Goal: Task Accomplishment & Management: Manage account settings

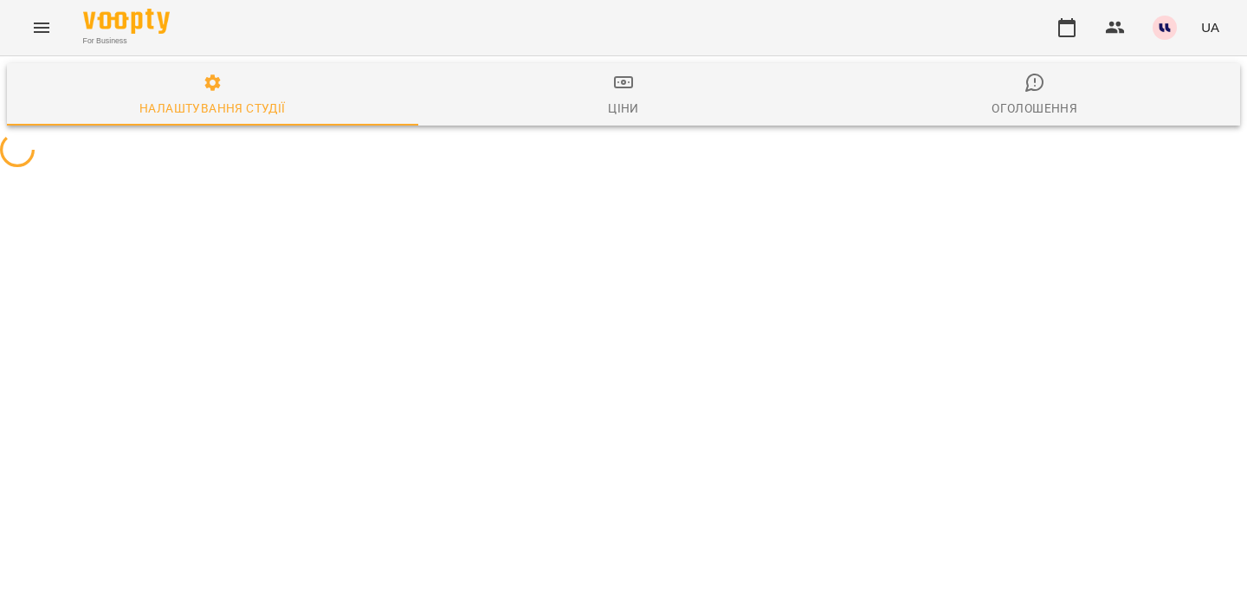
select select "**"
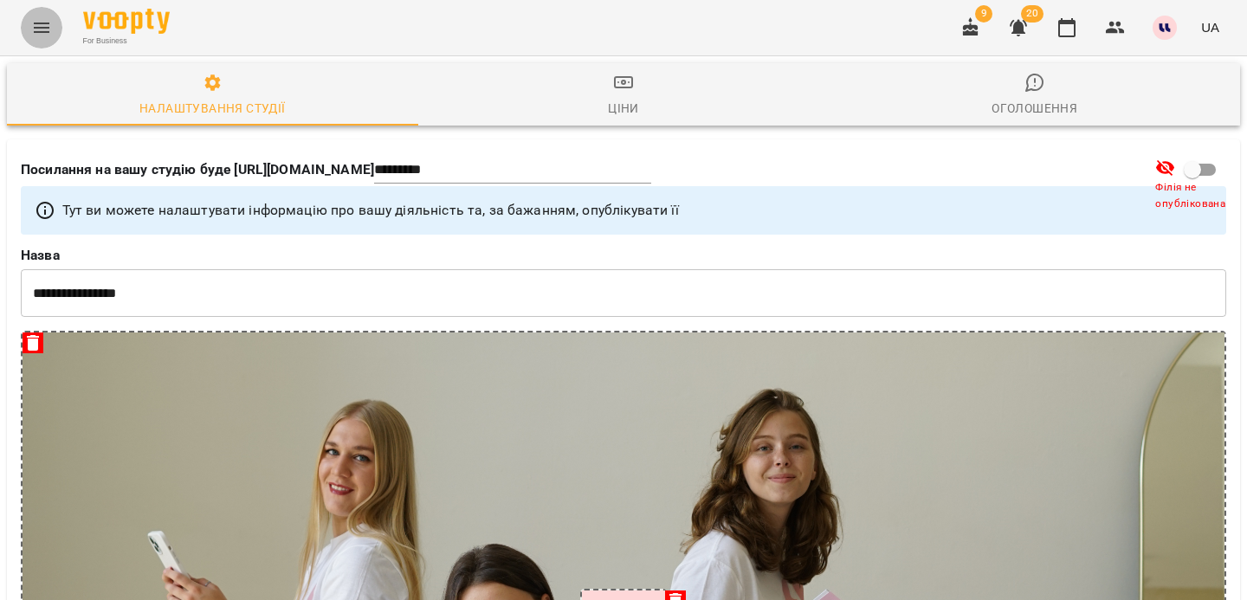
click at [40, 24] on icon "Menu" at bounding box center [41, 27] width 21 height 21
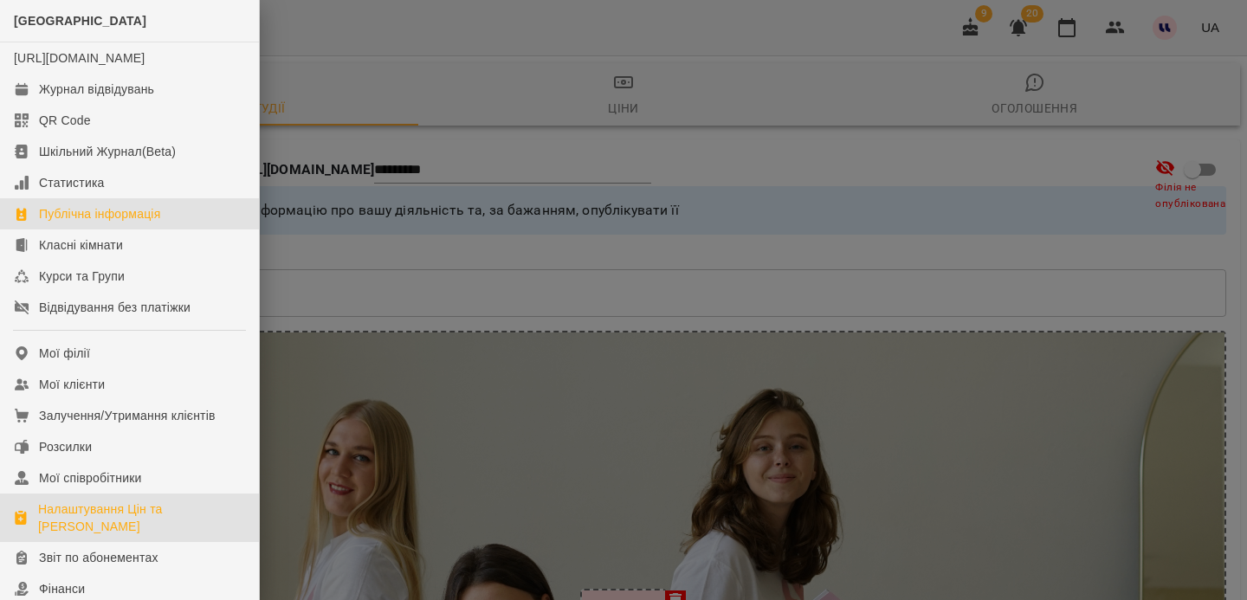
click at [100, 518] on div "Налаштування Цін та Абонементів" at bounding box center [141, 517] width 207 height 35
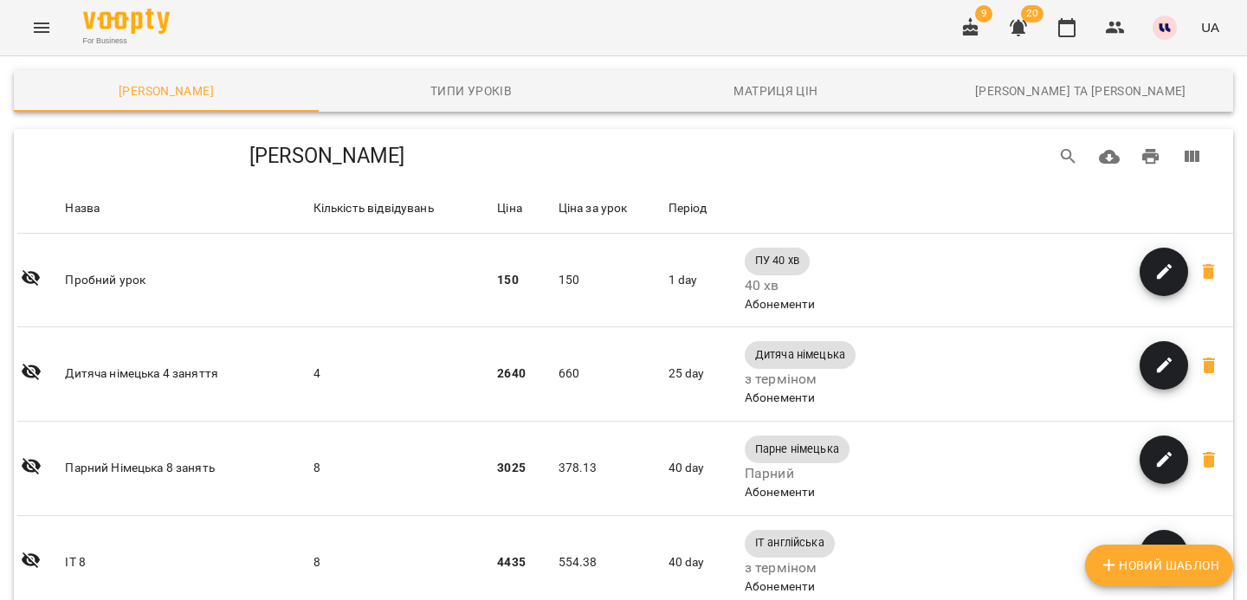
click at [44, 16] on button "Menu" at bounding box center [42, 28] width 42 height 42
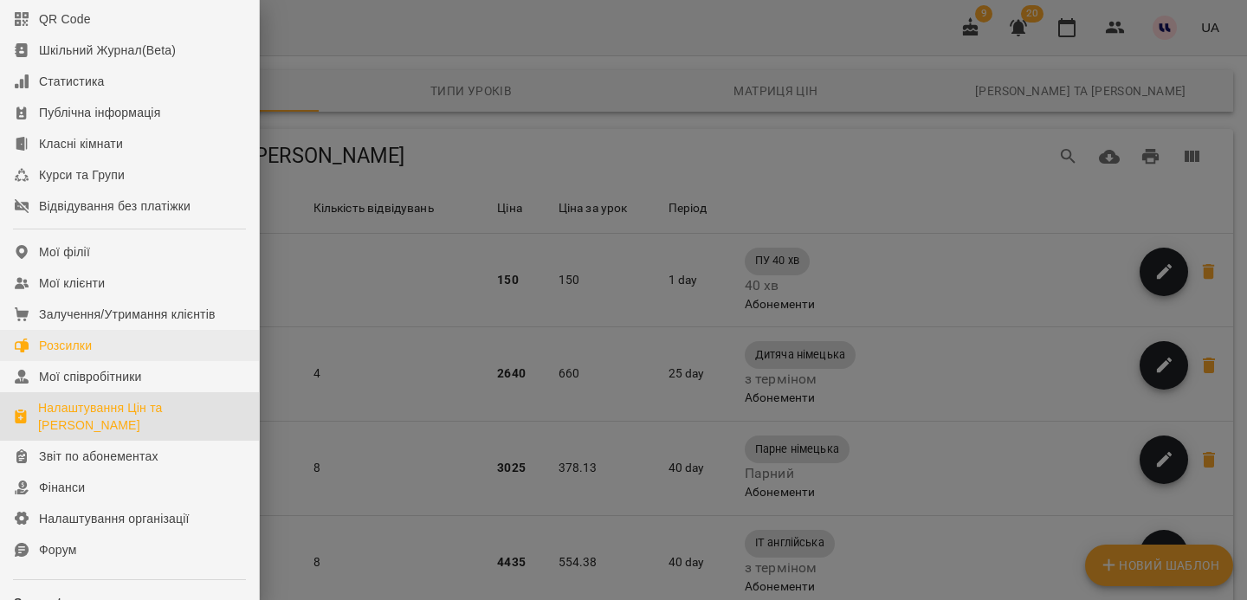
scroll to position [107, 0]
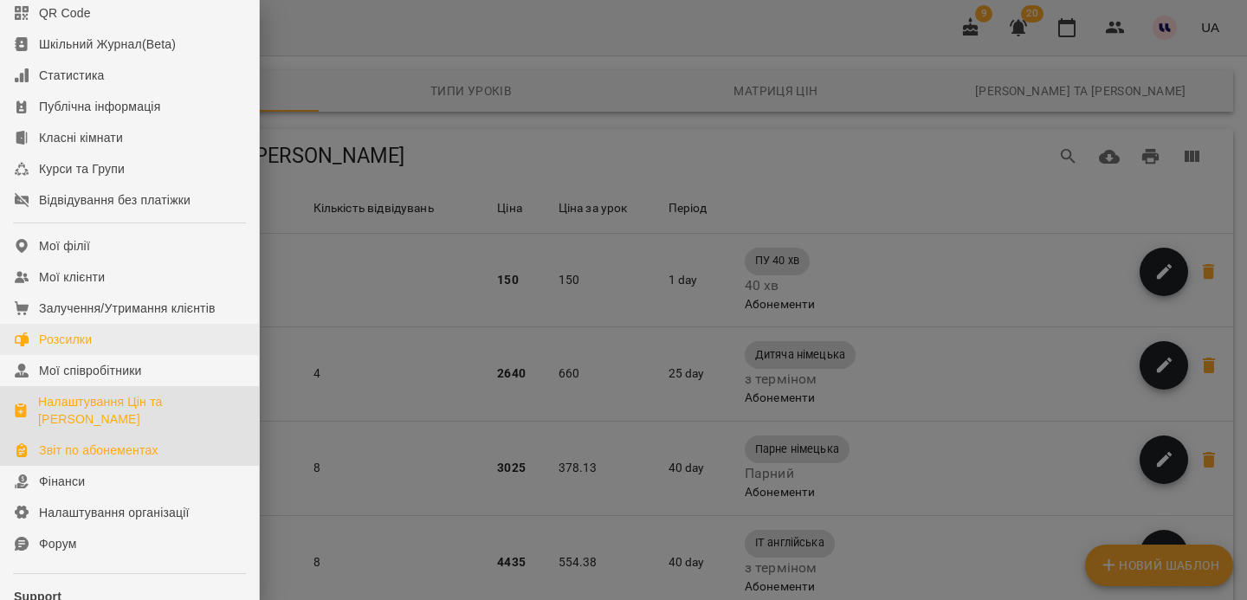
click at [74, 459] on div "Звіт по абонементах" at bounding box center [98, 450] width 119 height 17
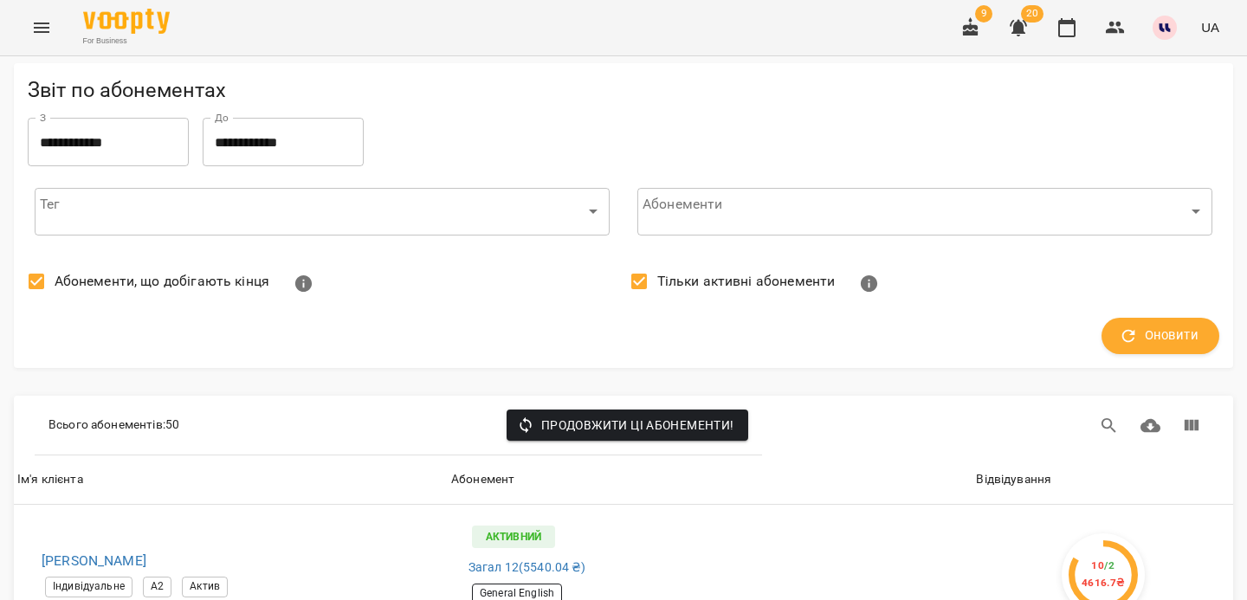
scroll to position [613, 0]
drag, startPoint x: 16, startPoint y: 229, endPoint x: 201, endPoint y: 238, distance: 185.5
copy h6 "Лавренчук Анастасія"
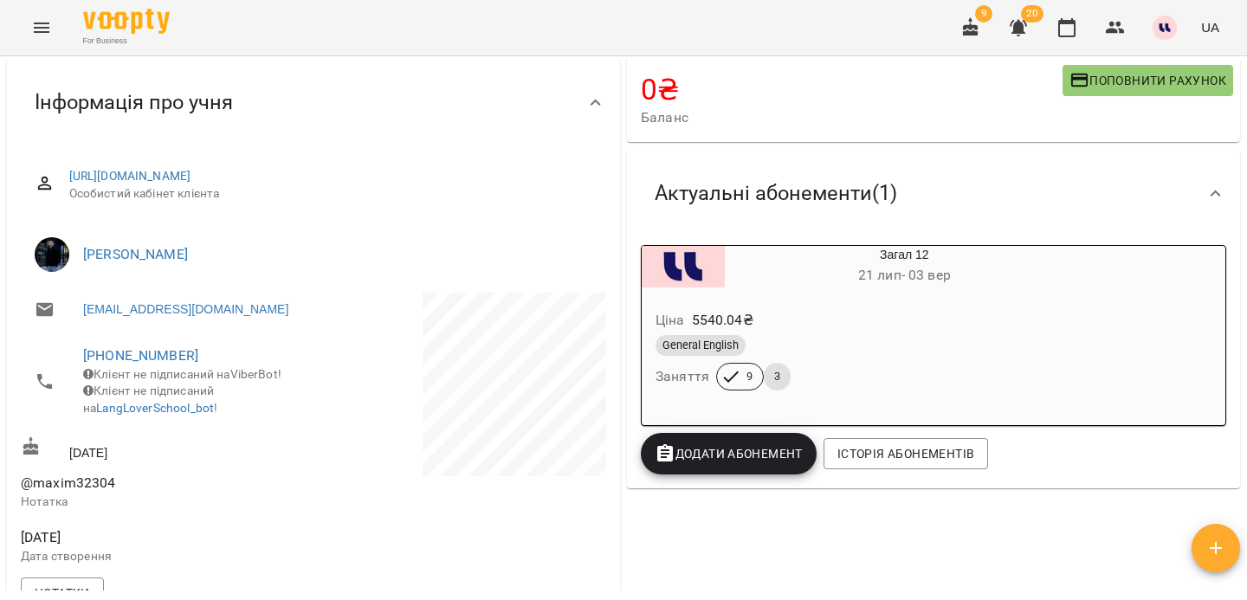
scroll to position [260, 0]
